Goal: Information Seeking & Learning: Learn about a topic

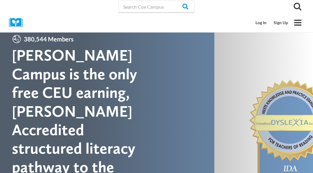
click at [0, 0] on link "Log In" at bounding box center [0, 0] width 0 height 0
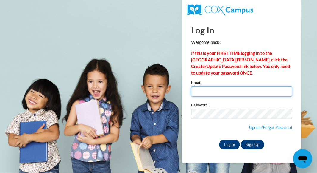
type input "jeaninesealey67@gmail.com"
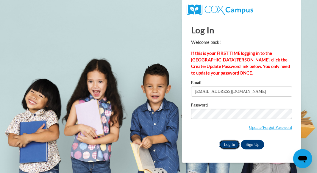
click at [230, 145] on input "Log In" at bounding box center [229, 145] width 21 height 10
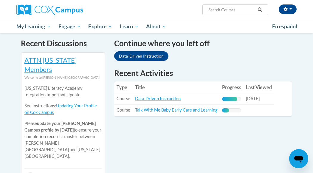
scroll to position [191, 0]
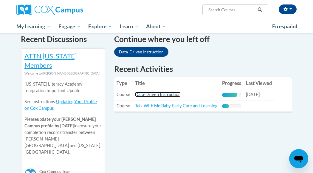
click at [174, 92] on link "Data-Driven Instruction" at bounding box center [158, 94] width 46 height 5
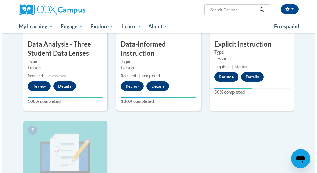
scroll to position [341, 0]
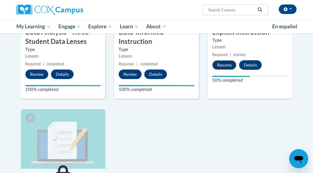
click at [228, 63] on button "Resume" at bounding box center [224, 65] width 24 height 10
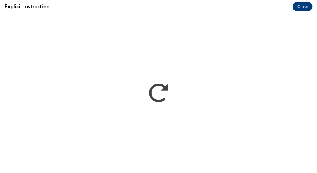
scroll to position [0, 0]
